Goal: Task Accomplishment & Management: Complete application form

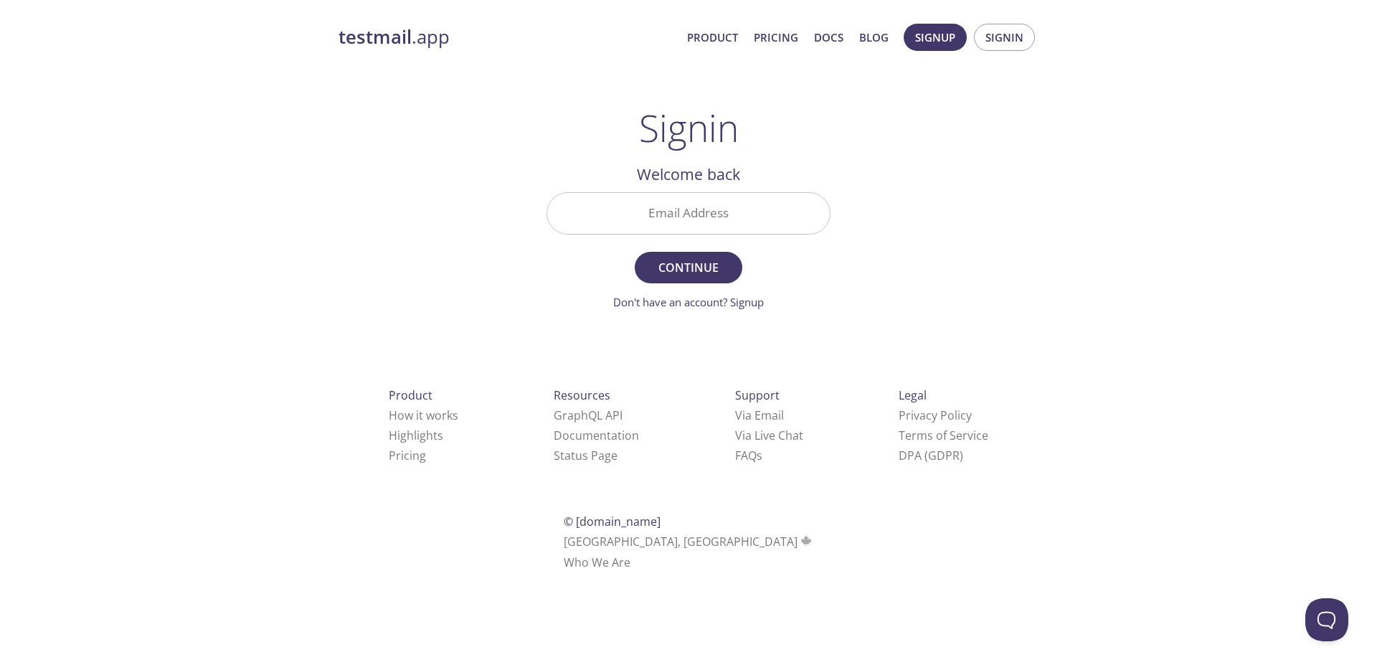
click at [722, 227] on input "Email Address" at bounding box center [688, 213] width 283 height 41
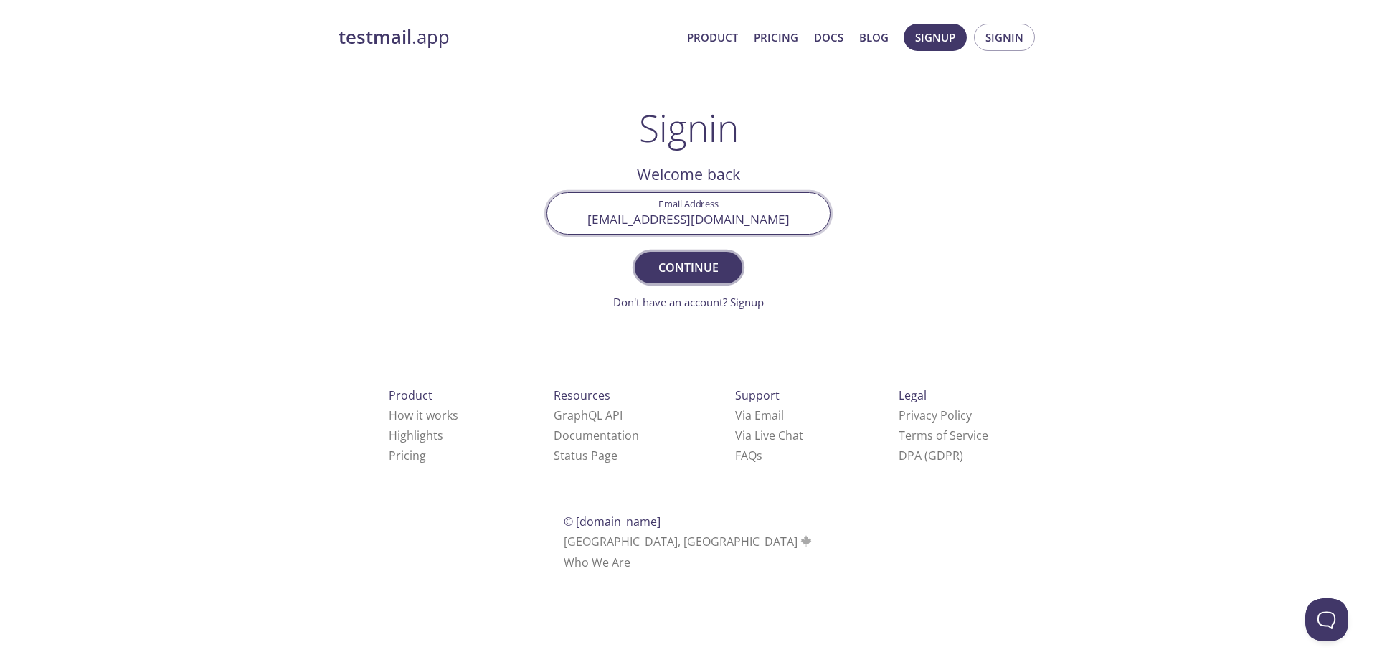
click at [717, 267] on span "Continue" at bounding box center [689, 268] width 76 height 20
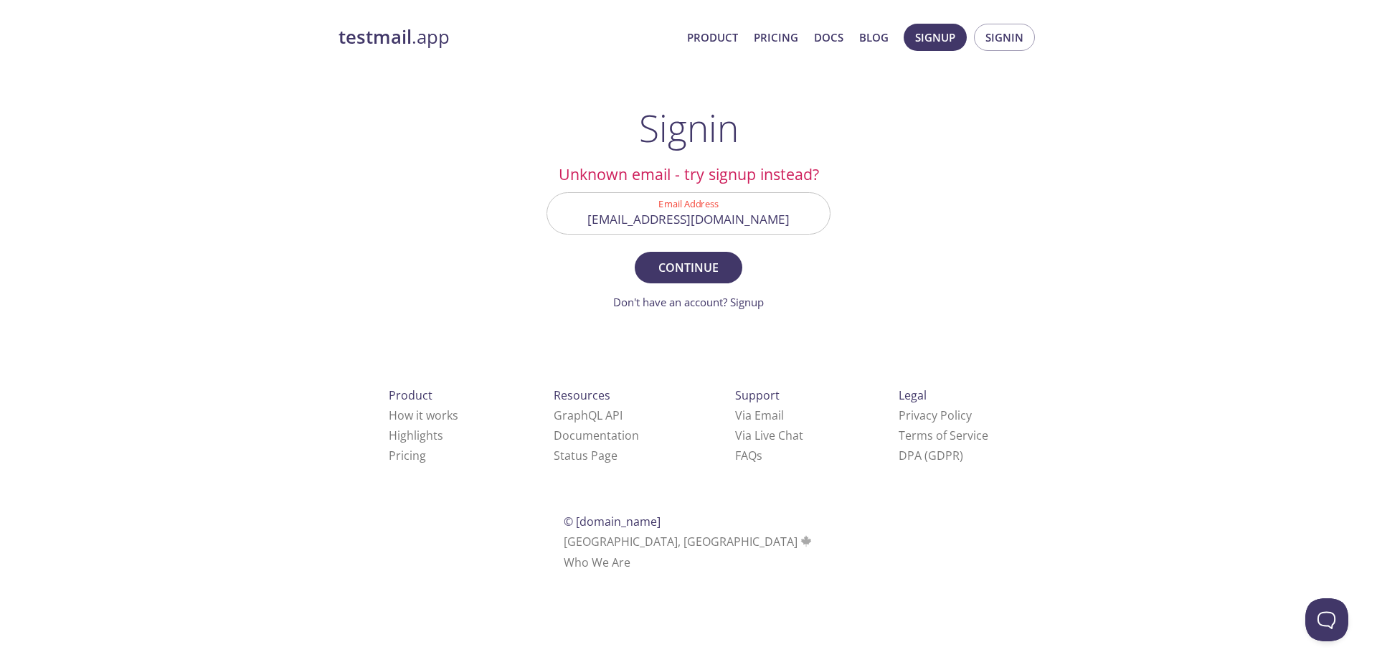
click at [718, 227] on input "[EMAIL_ADDRESS][DOMAIN_NAME]" at bounding box center [688, 213] width 283 height 41
click at [779, 120] on div "Signin Unknown email - try signup instead? Email Address chinhnguyenhue@gmail.c…" at bounding box center [689, 208] width 284 height 204
click at [677, 231] on input "[EMAIL_ADDRESS][DOMAIN_NAME]" at bounding box center [688, 213] width 283 height 41
type input "[EMAIL_ADDRESS][DOMAIN_NAME]"
click at [679, 263] on span "Continue" at bounding box center [689, 268] width 76 height 20
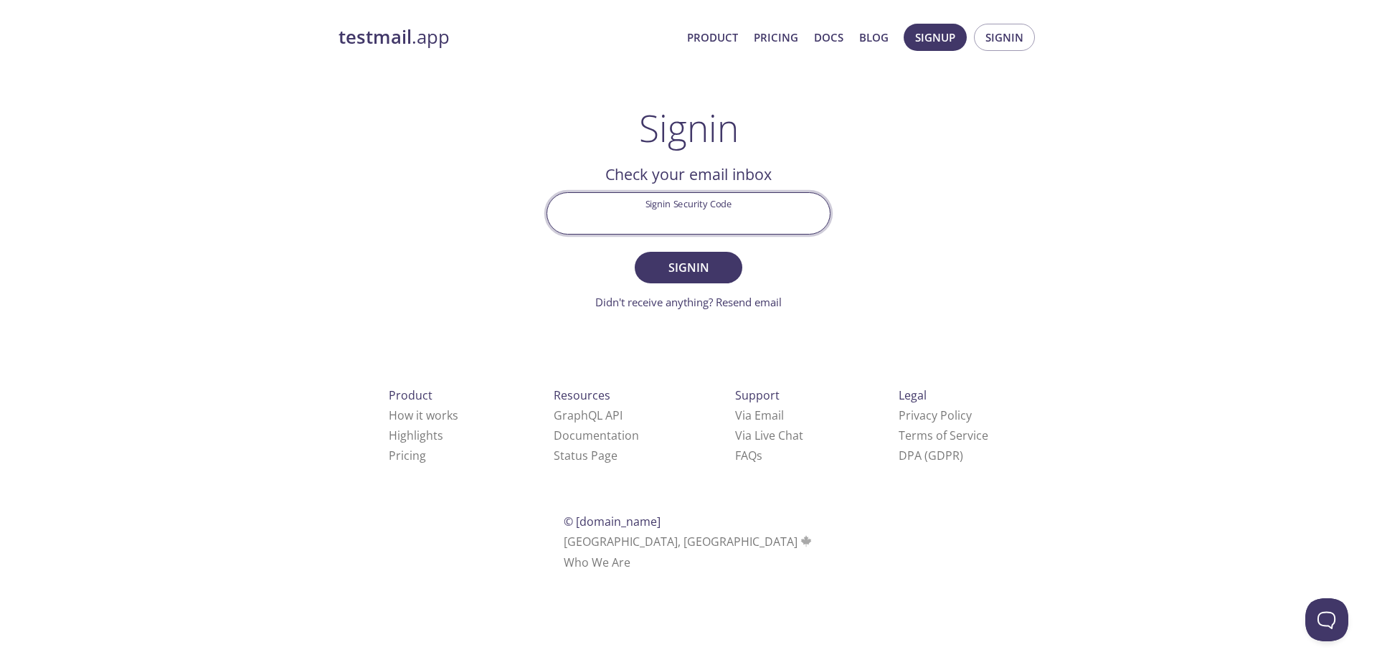
click at [688, 227] on input "Signin Security Code" at bounding box center [688, 213] width 283 height 41
click at [719, 223] on input "Signin Security Code" at bounding box center [688, 213] width 283 height 41
paste input "YZETCRW"
type input "YZETCRW"
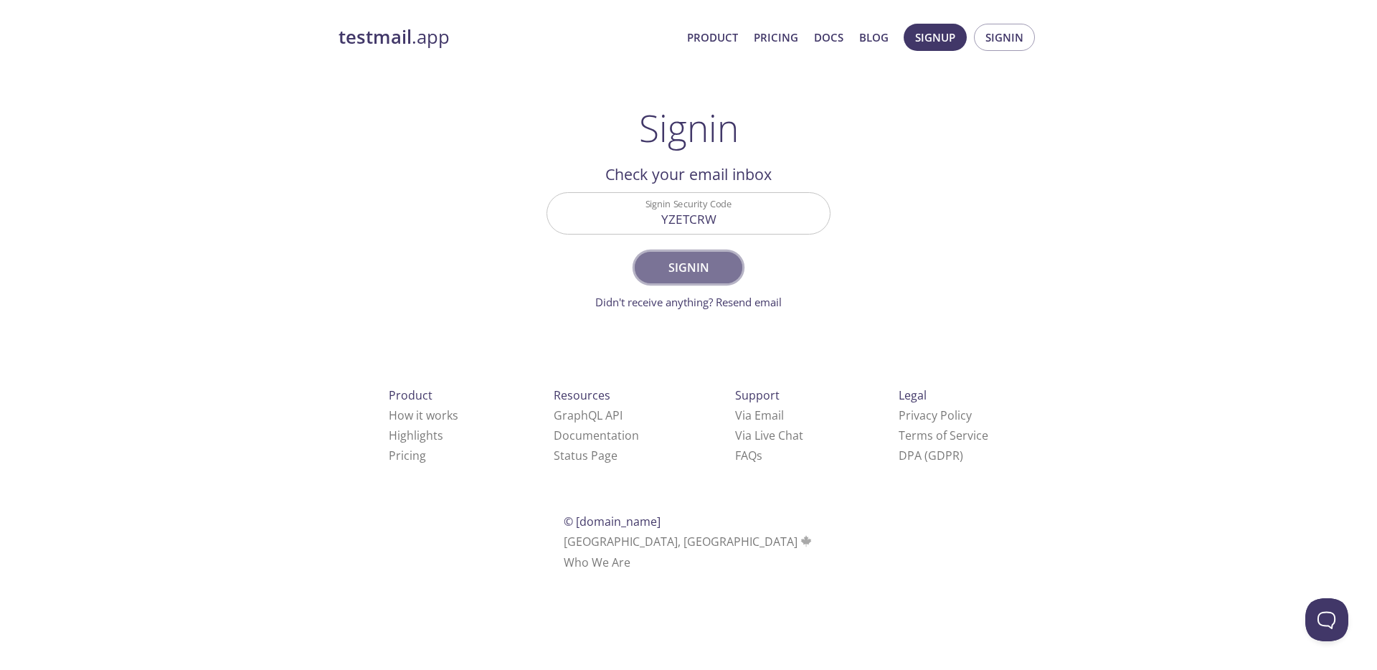
click at [682, 265] on span "Signin" at bounding box center [689, 268] width 76 height 20
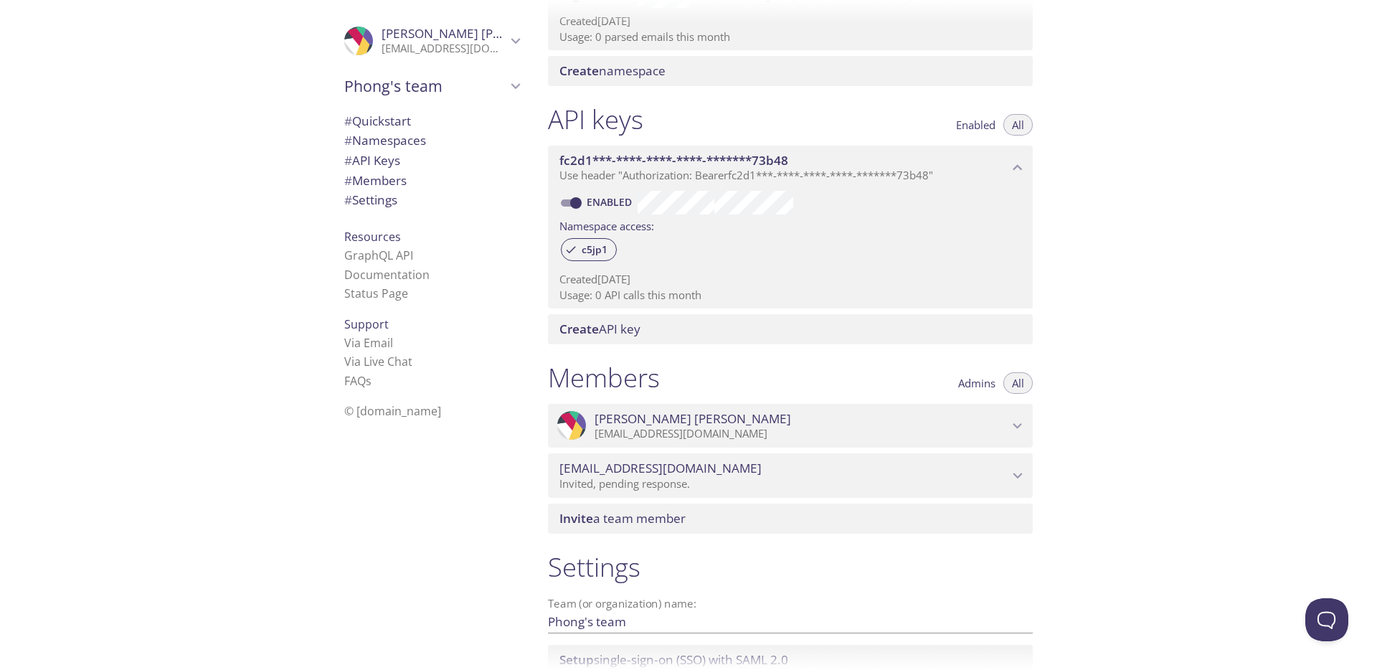
scroll to position [400, 0]
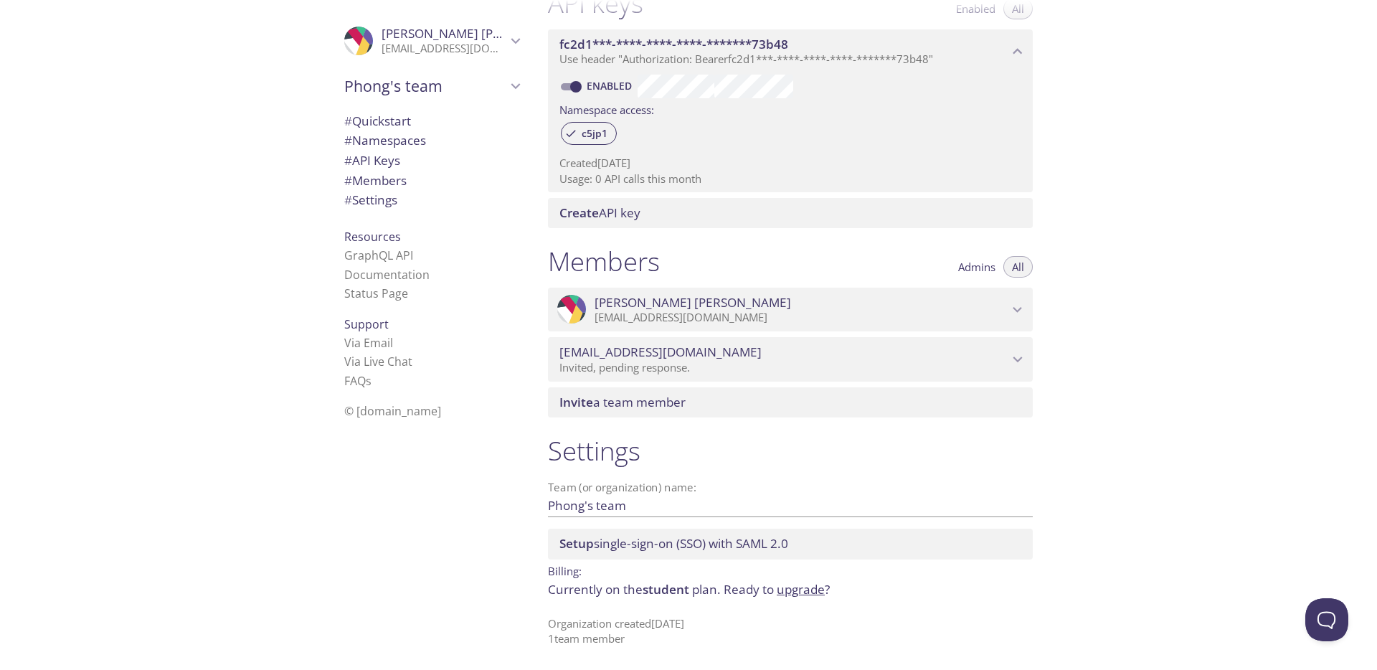
click at [813, 375] on div "chinhnguyenhue@gmail.com Invited, pending response." at bounding box center [790, 359] width 485 height 44
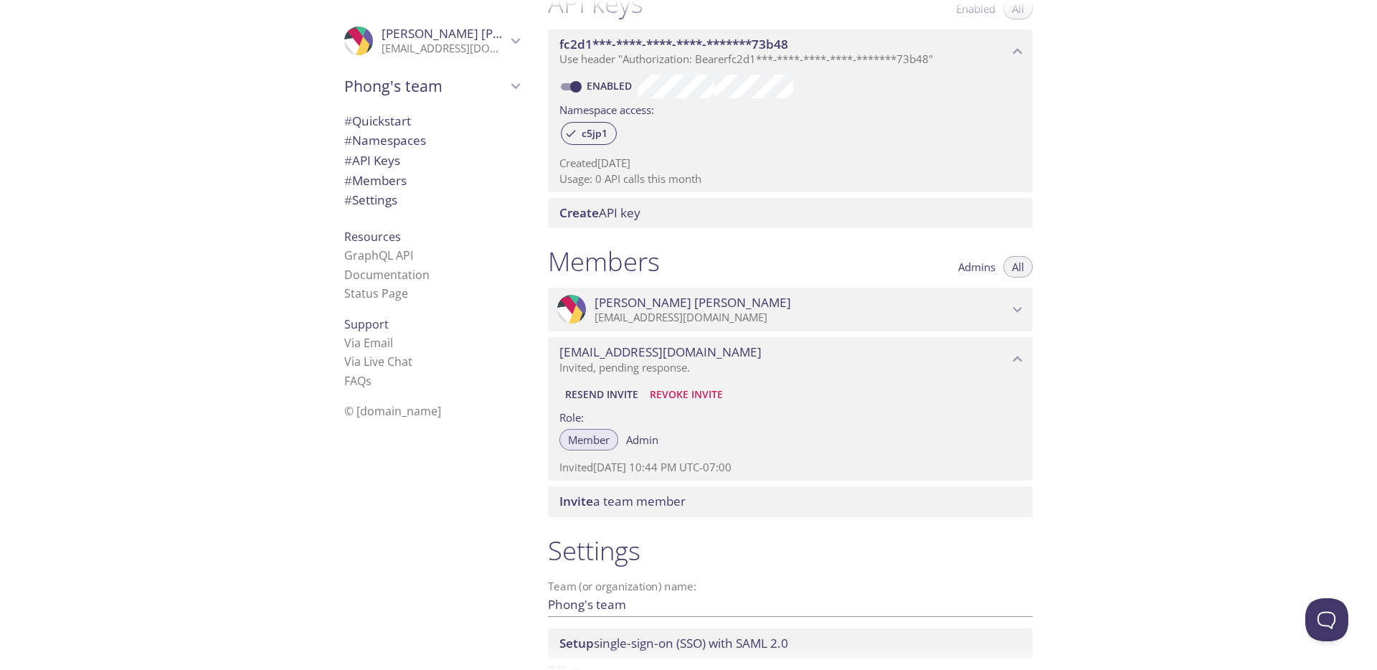
click at [605, 398] on span "Resend Invite" at bounding box center [601, 394] width 73 height 17
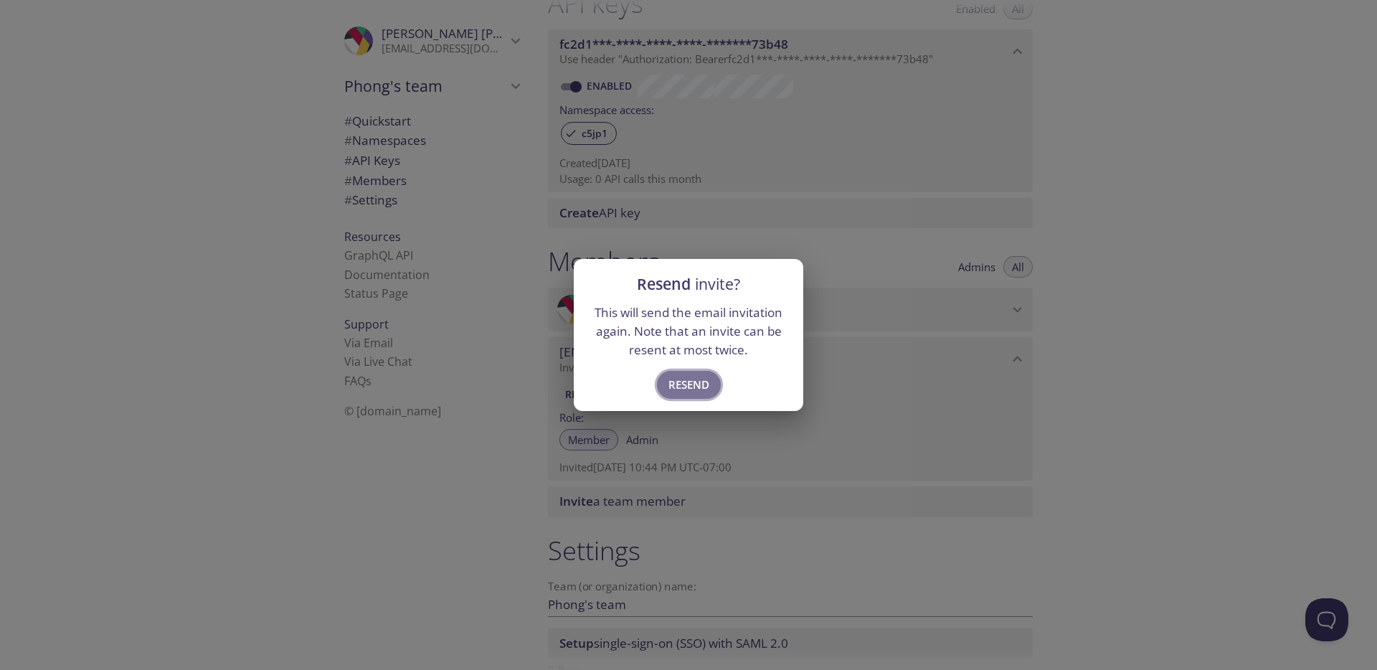
click at [702, 384] on span "Resend" at bounding box center [689, 384] width 41 height 19
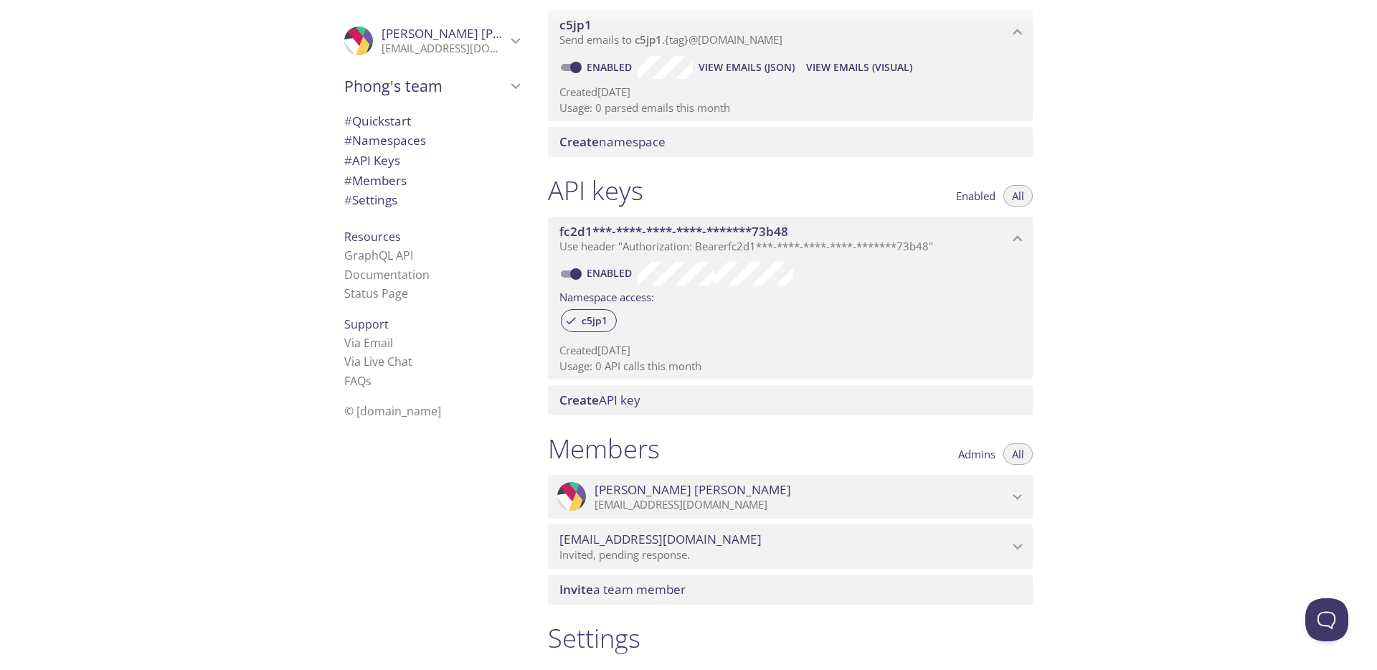
scroll to position [212, 0]
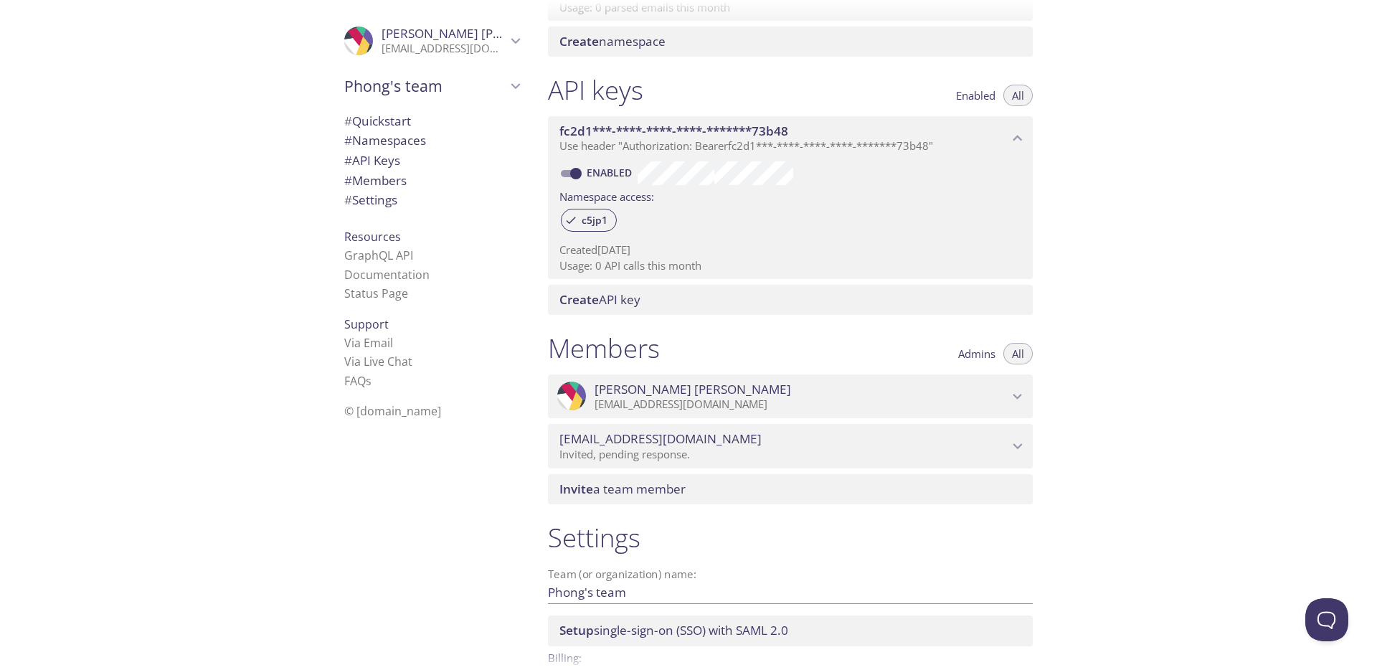
scroll to position [400, 0]
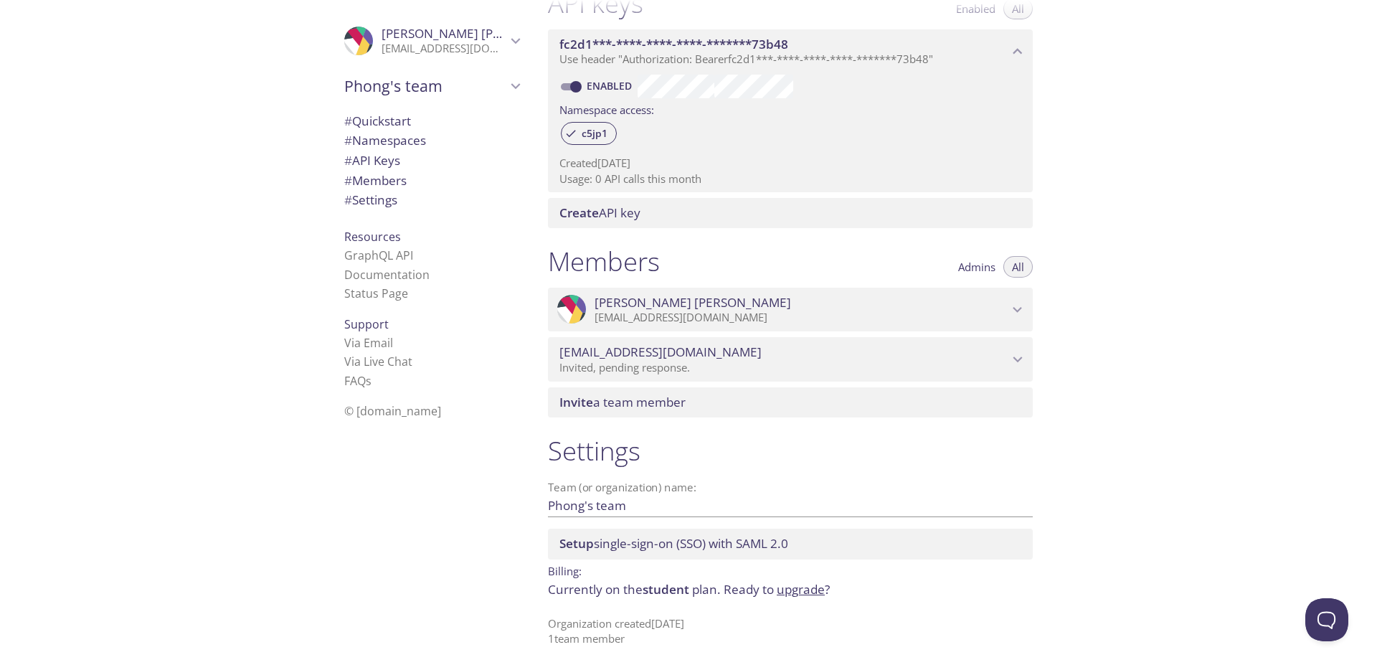
click at [442, 49] on p "[EMAIL_ADDRESS][DOMAIN_NAME]" at bounding box center [444, 49] width 125 height 14
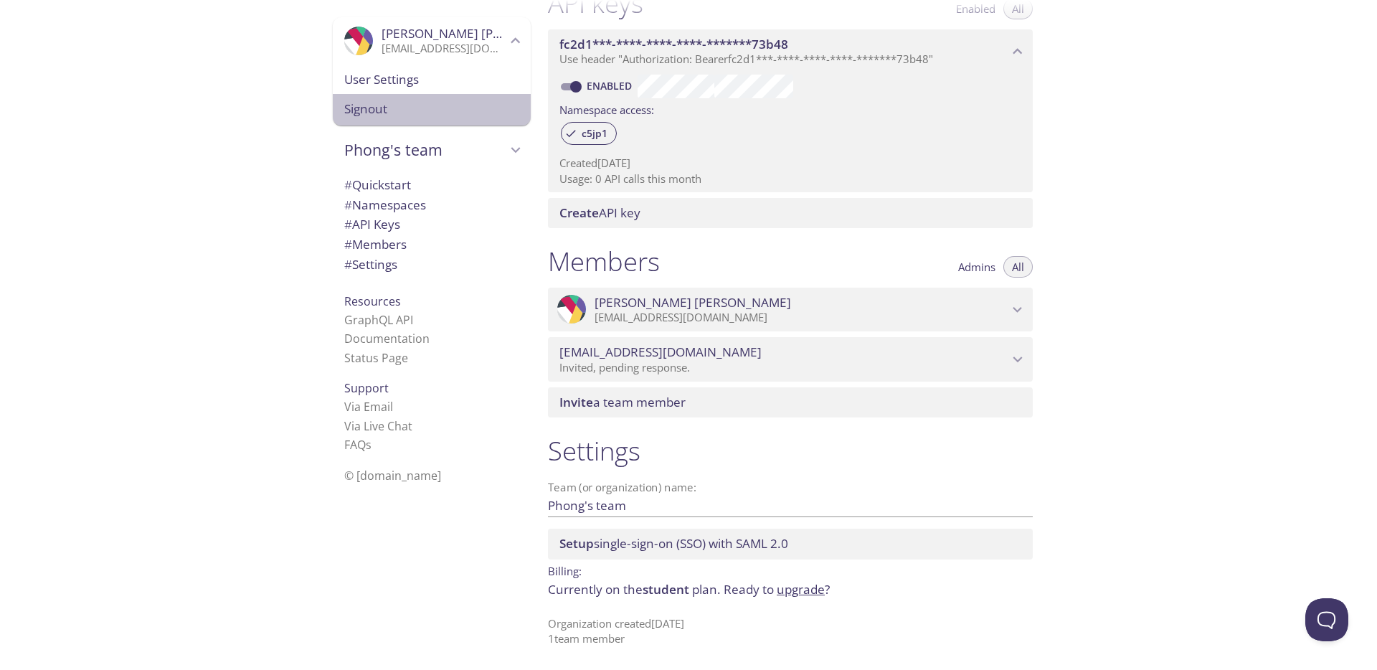
click at [366, 105] on span "Signout" at bounding box center [431, 109] width 175 height 19
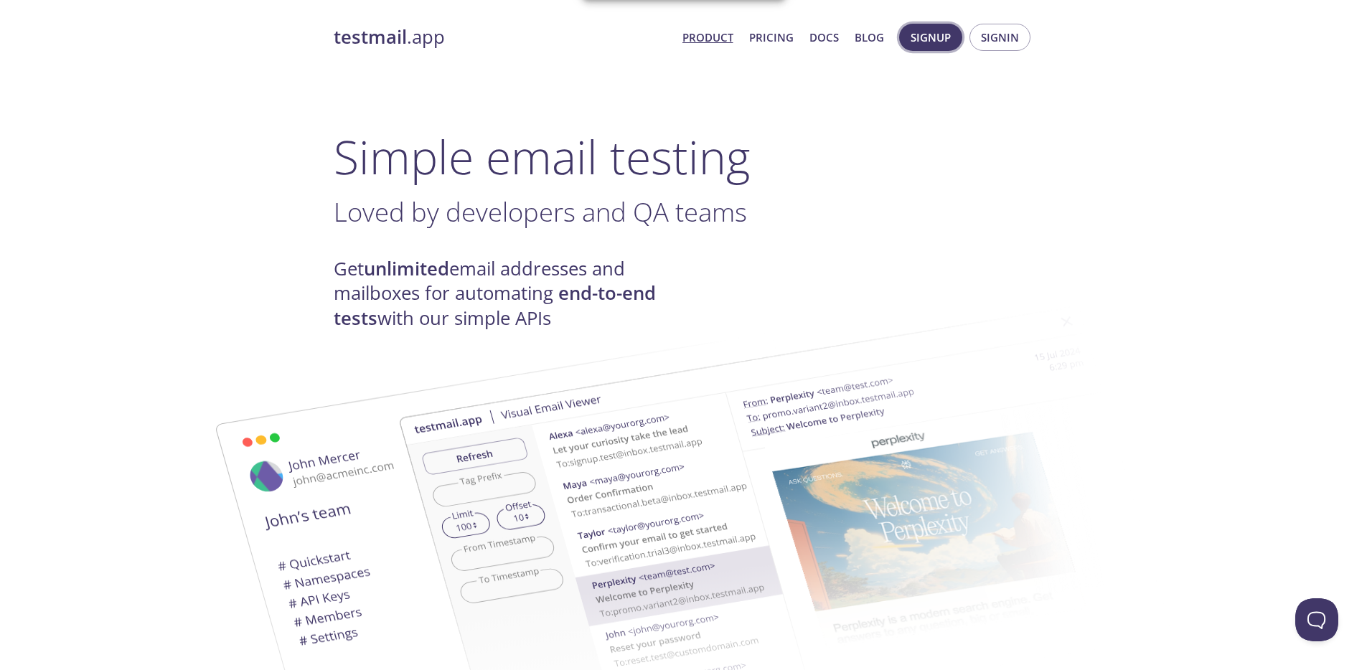
click at [938, 41] on span "Signup" at bounding box center [930, 37] width 40 height 19
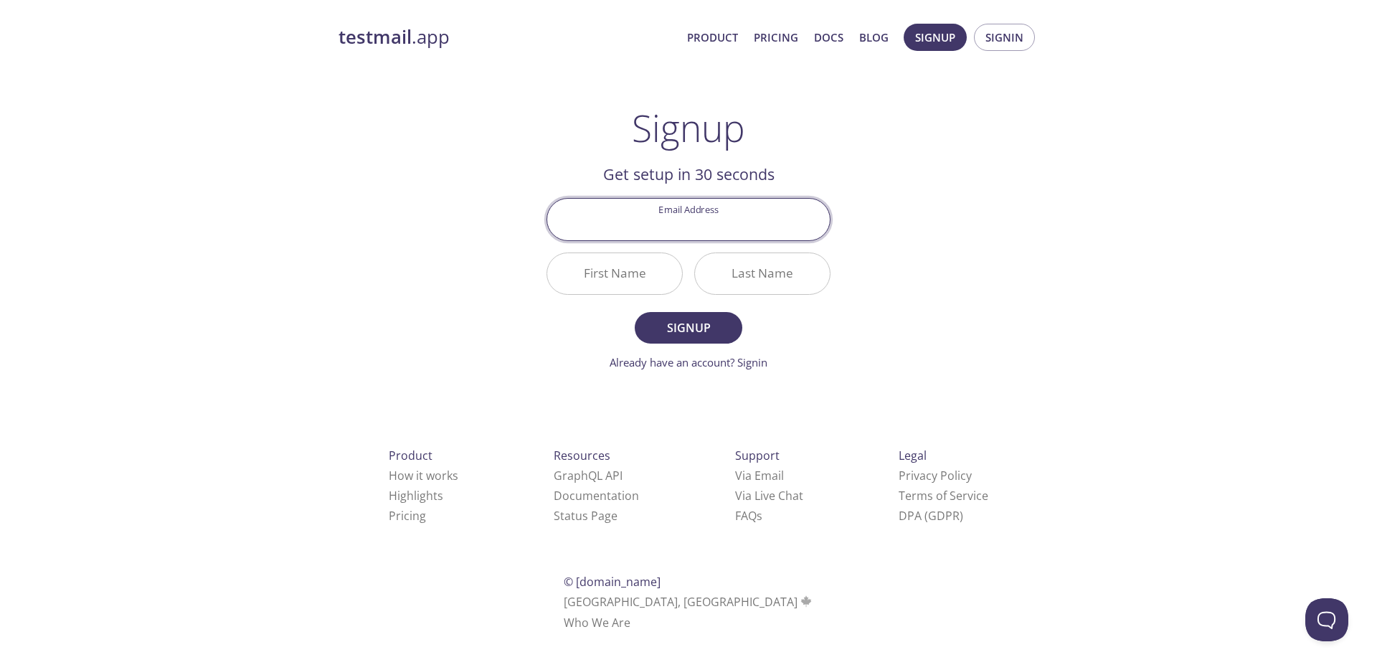
type input "[EMAIL_ADDRESS][DOMAIN_NAME]"
click at [641, 283] on input "First Name" at bounding box center [614, 273] width 135 height 41
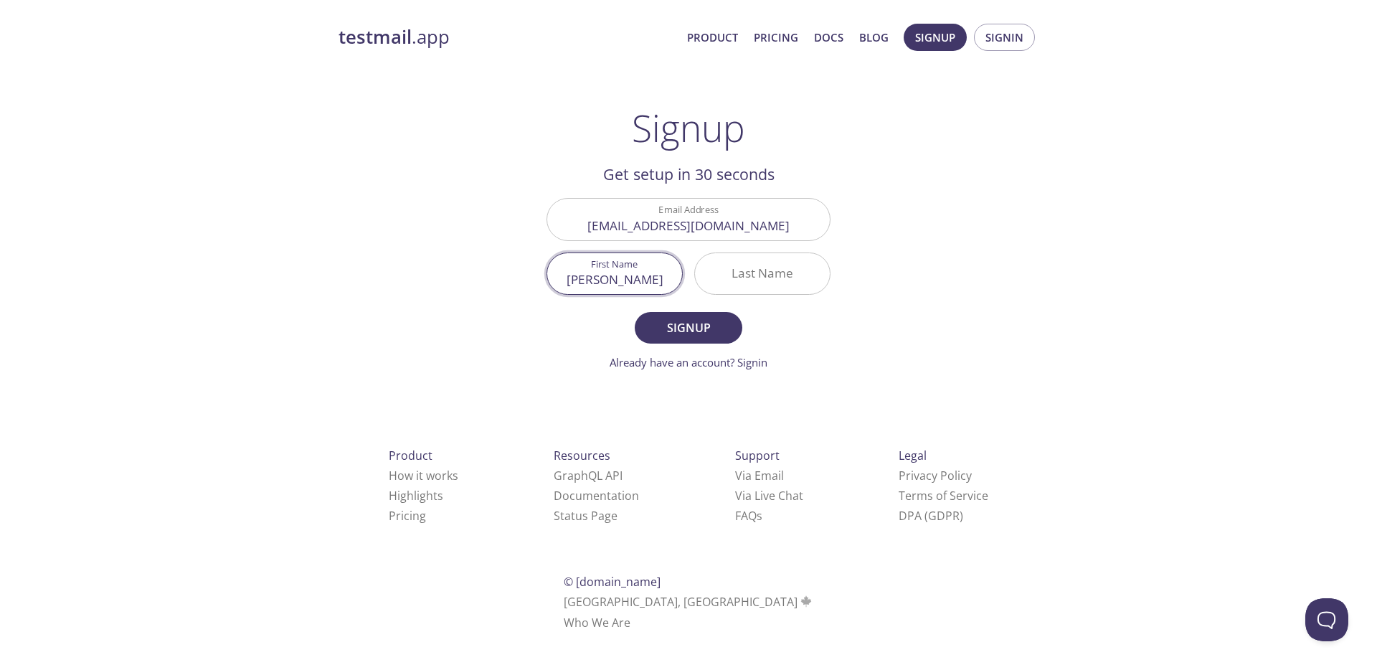
type input "[PERSON_NAME]"
click at [679, 328] on span "Signup" at bounding box center [689, 328] width 76 height 20
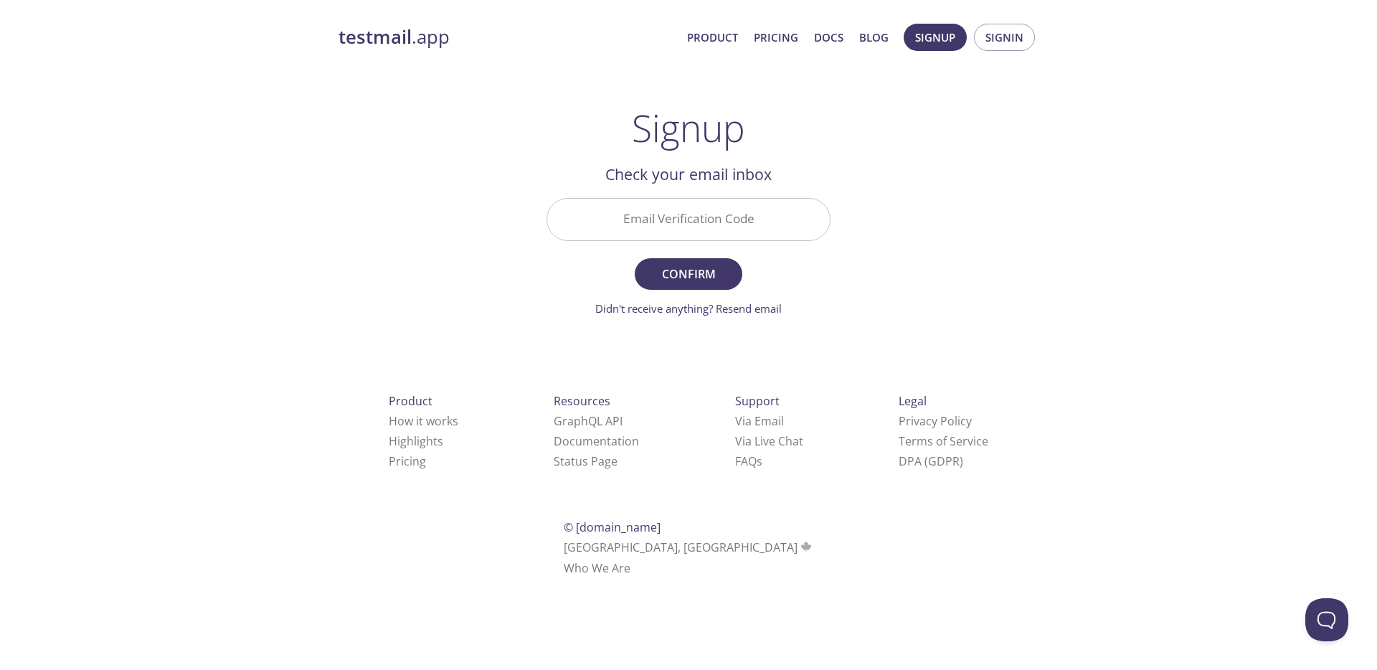
click at [712, 215] on input "Email Verification Code" at bounding box center [688, 219] width 283 height 41
paste input "6Q4GTCD"
type input "6Q4GTCD"
click at [702, 272] on span "Confirm" at bounding box center [689, 274] width 76 height 20
